Goal: Task Accomplishment & Management: Manage account settings

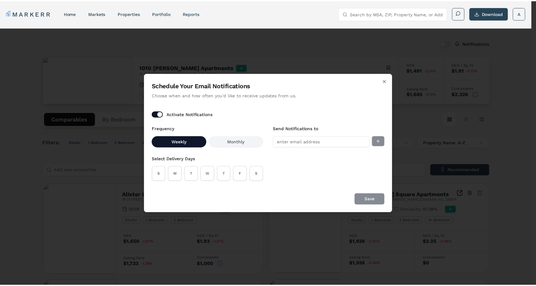
scroll to position [4, 0]
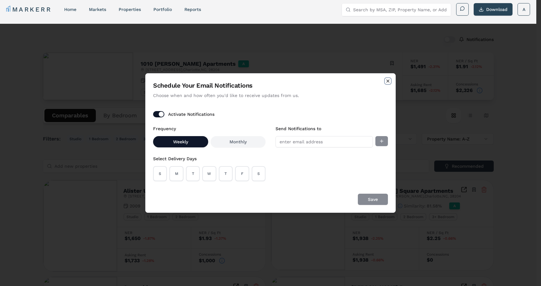
click at [389, 80] on icon "button" at bounding box center [387, 81] width 3 height 3
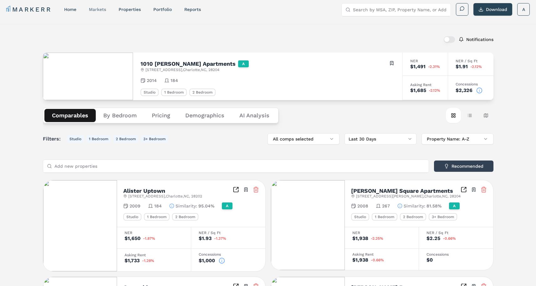
click at [100, 8] on link "markets" at bounding box center [97, 9] width 17 height 5
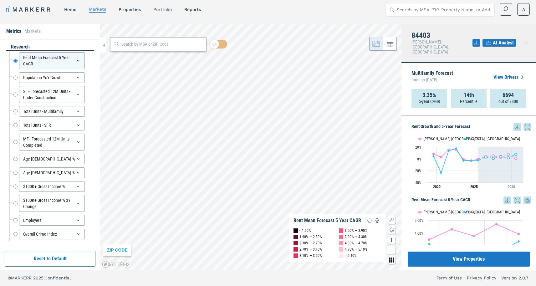
click at [157, 8] on link "Portfolio" at bounding box center [162, 9] width 18 height 5
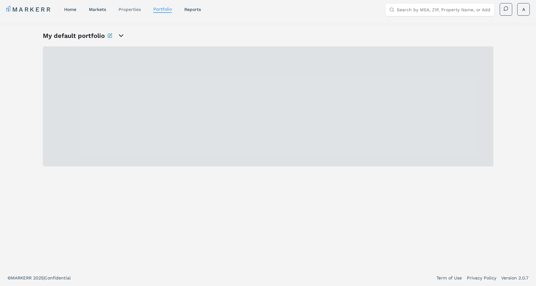
click at [124, 10] on link "properties" at bounding box center [130, 9] width 22 height 5
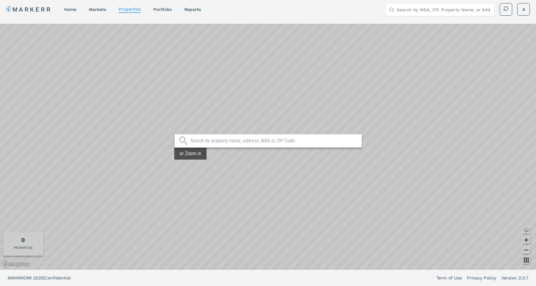
click at [229, 137] on div at bounding box center [268, 141] width 188 height 14
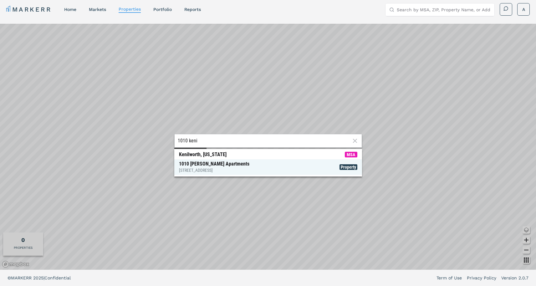
type input "1010 keni"
click at [240, 166] on span "[GEOGRAPHIC_DATA][PERSON_NAME] [STREET_ADDRESS] Property" at bounding box center [268, 167] width 188 height 16
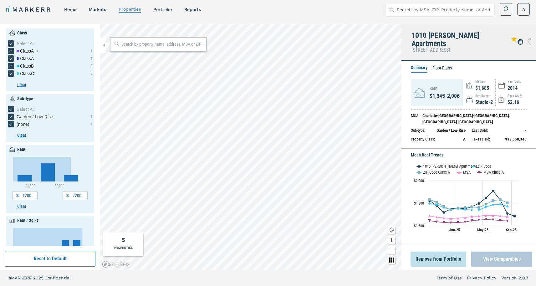
click at [512, 260] on button "View Comparables" at bounding box center [501, 259] width 61 height 15
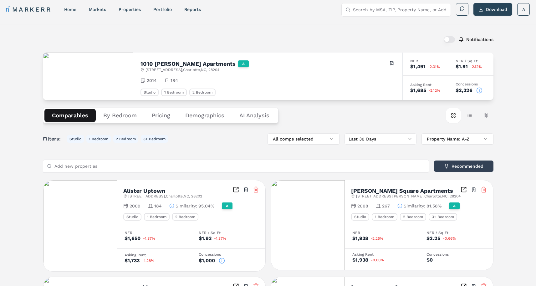
click at [448, 38] on button "button" at bounding box center [449, 39] width 11 height 6
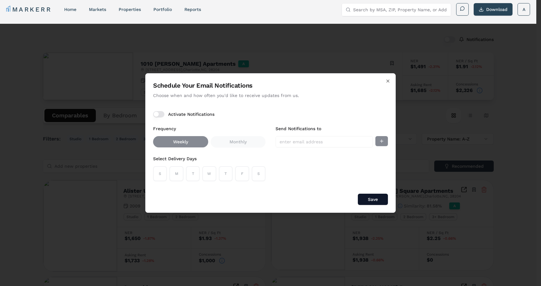
click at [157, 115] on button "Activate Notifications" at bounding box center [158, 114] width 11 height 6
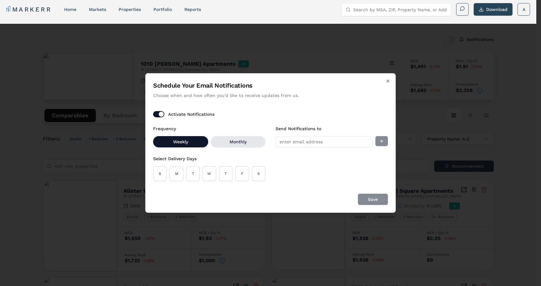
click at [227, 145] on button "Monthly" at bounding box center [238, 141] width 55 height 11
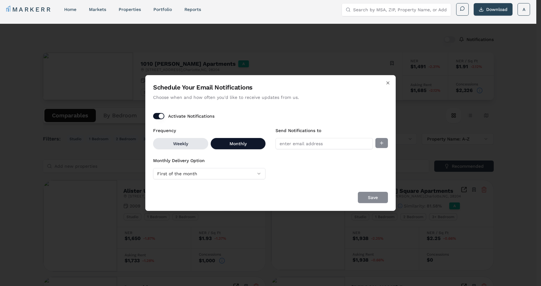
click at [197, 145] on button "Weekly" at bounding box center [180, 143] width 55 height 11
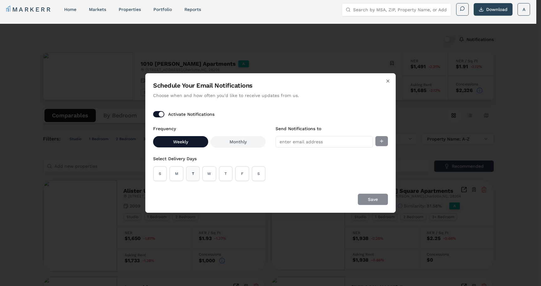
click at [194, 176] on button "T" at bounding box center [193, 173] width 14 height 15
click at [225, 176] on button "T" at bounding box center [226, 173] width 14 height 15
click at [255, 175] on button "S" at bounding box center [259, 173] width 14 height 15
click at [329, 140] on input "Send Notifications to" at bounding box center [323, 141] width 97 height 11
click at [315, 202] on div "Save" at bounding box center [270, 199] width 235 height 11
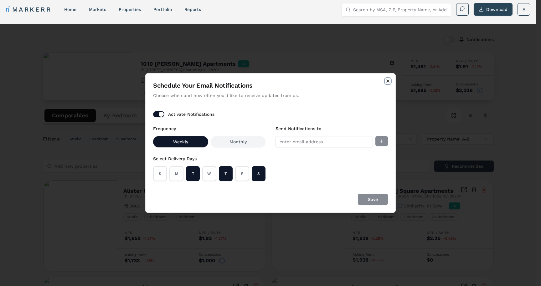
click at [385, 81] on icon "button" at bounding box center [387, 81] width 5 height 5
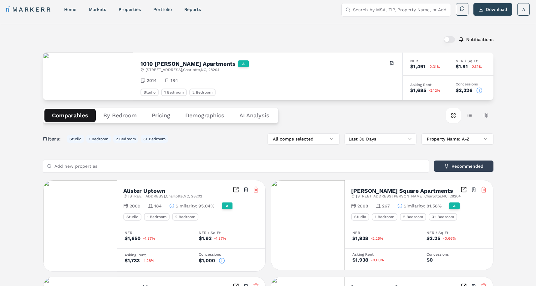
click at [446, 42] on button "button" at bounding box center [449, 39] width 11 height 6
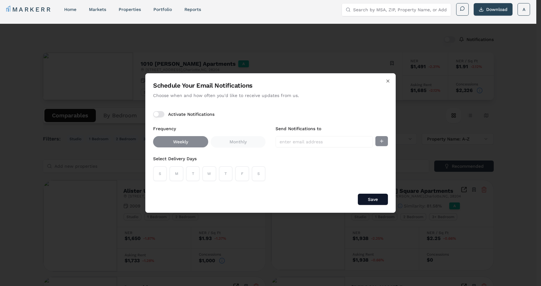
click at [391, 82] on div "Schedule Your Email Notifications Choose when and how often you'd like to recei…" at bounding box center [270, 143] width 250 height 140
click at [388, 82] on icon "button" at bounding box center [387, 81] width 5 height 5
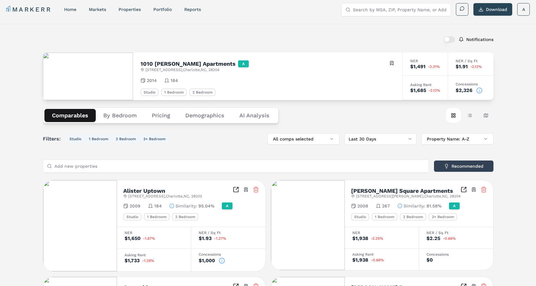
click at [351, 43] on div "Notifications" at bounding box center [268, 39] width 451 height 16
click at [159, 11] on link "Portfolio" at bounding box center [162, 9] width 18 height 5
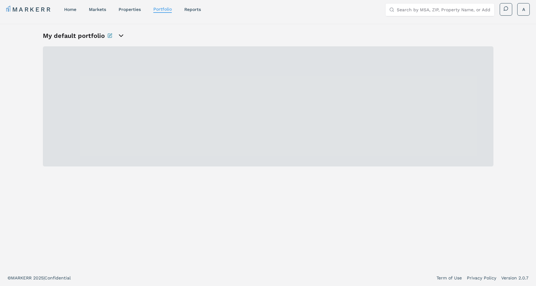
click at [120, 35] on icon "open portfolio options" at bounding box center [121, 36] width 8 height 8
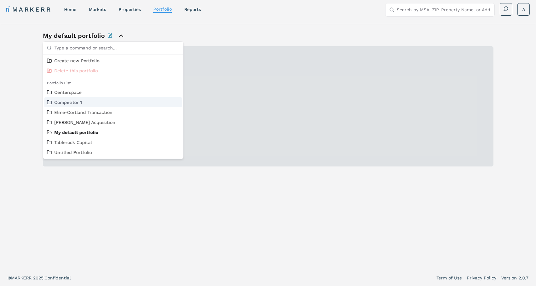
click at [72, 103] on link "Competitor 1" at bounding box center [113, 102] width 133 height 6
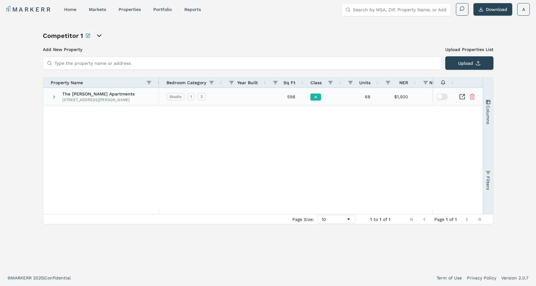
click at [441, 95] on button "button" at bounding box center [441, 97] width 11 height 6
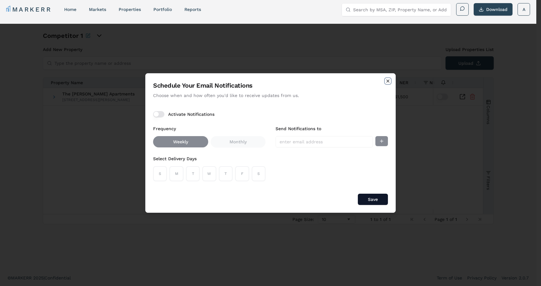
click at [386, 80] on icon "button" at bounding box center [387, 81] width 5 height 5
